Goal: Find specific page/section: Find specific page/section

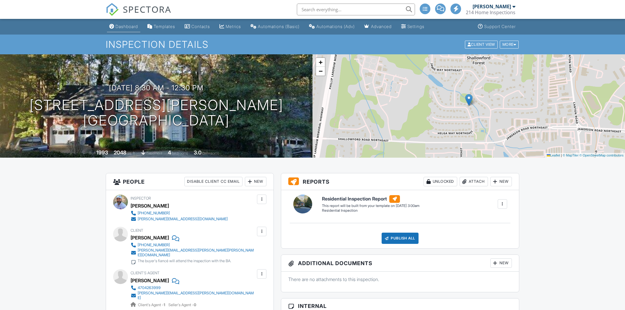
click at [125, 27] on div "Dashboard" at bounding box center [126, 26] width 22 height 5
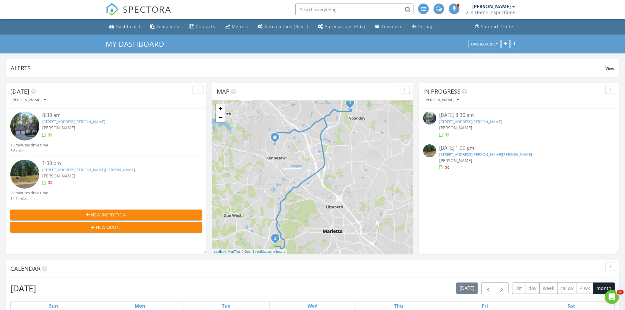
click at [101, 120] on link "4848 Helga Way NE, Woodstock, GA 30188" at bounding box center [73, 121] width 63 height 5
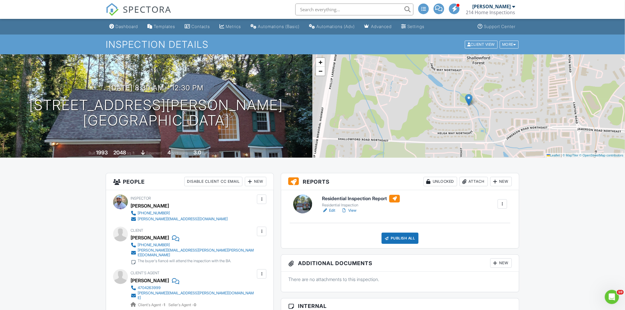
click at [332, 212] on link "Edit" at bounding box center [328, 211] width 13 height 6
